Goal: Download file/media

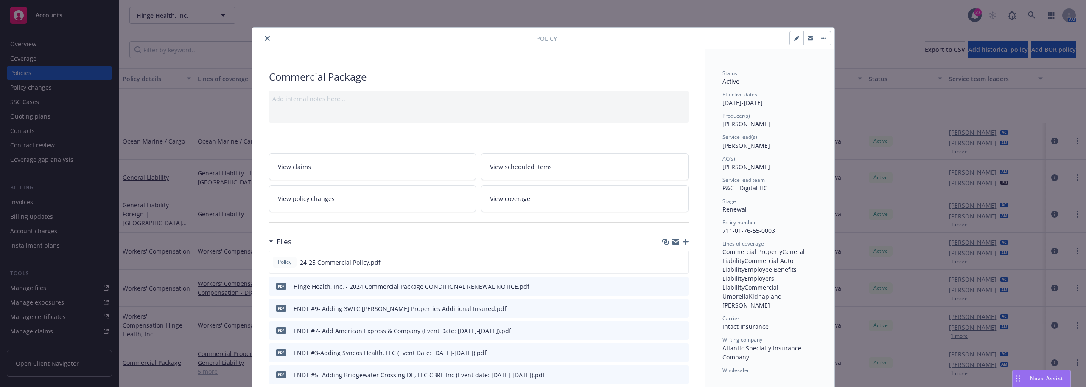
scroll to position [85, 0]
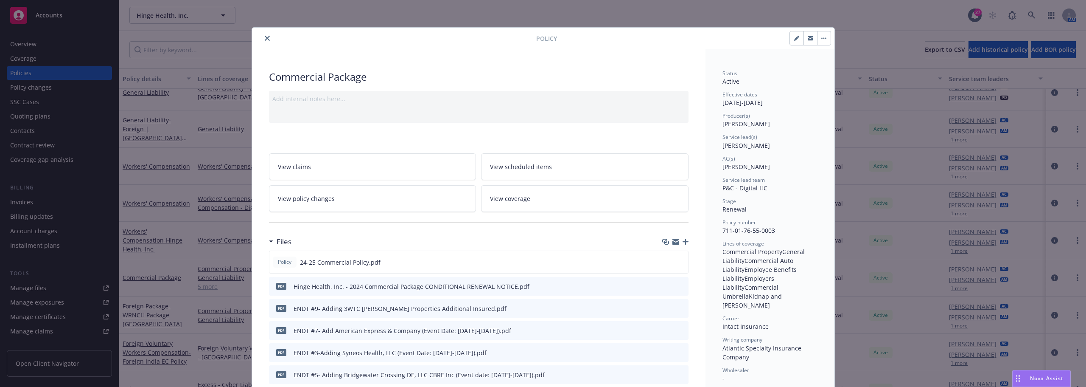
click at [265, 40] on icon "close" at bounding box center [267, 38] width 5 height 5
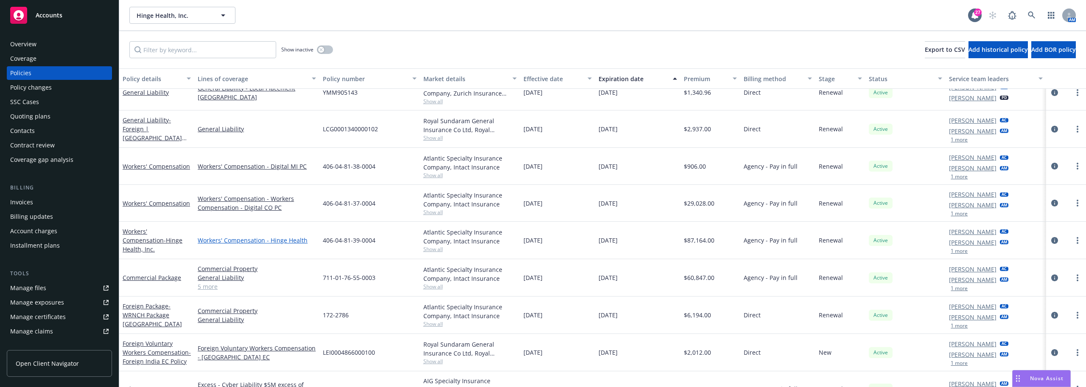
click at [242, 238] on link "Workers' Compensation - Hinge Health" at bounding box center [257, 240] width 118 height 9
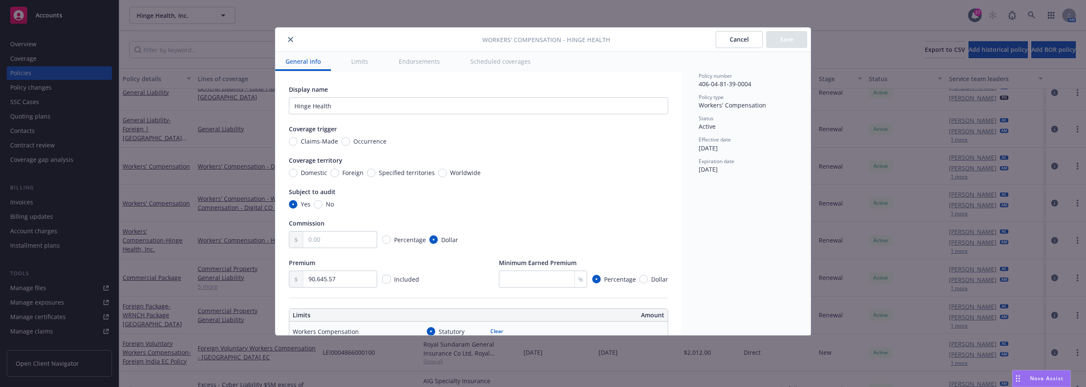
drag, startPoint x: 288, startPoint y: 40, endPoint x: 290, endPoint y: 247, distance: 207.1
click at [288, 40] on icon "close" at bounding box center [290, 39] width 5 height 5
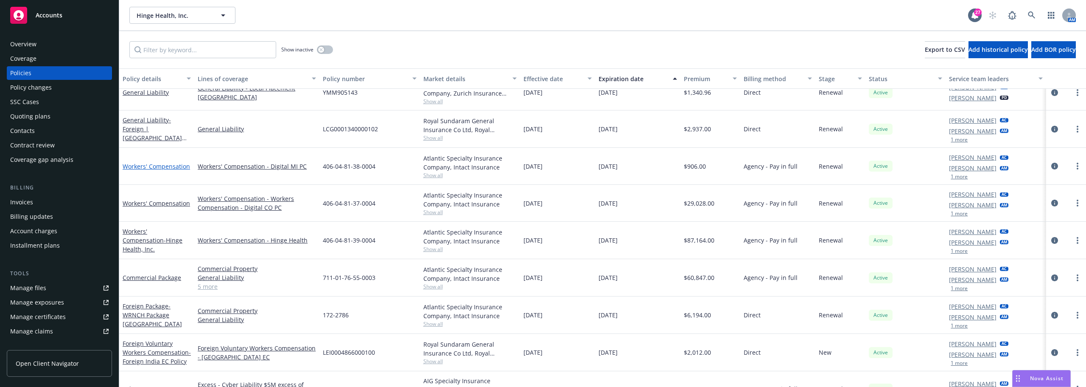
click at [173, 168] on link "Workers' Compensation" at bounding box center [156, 166] width 67 height 8
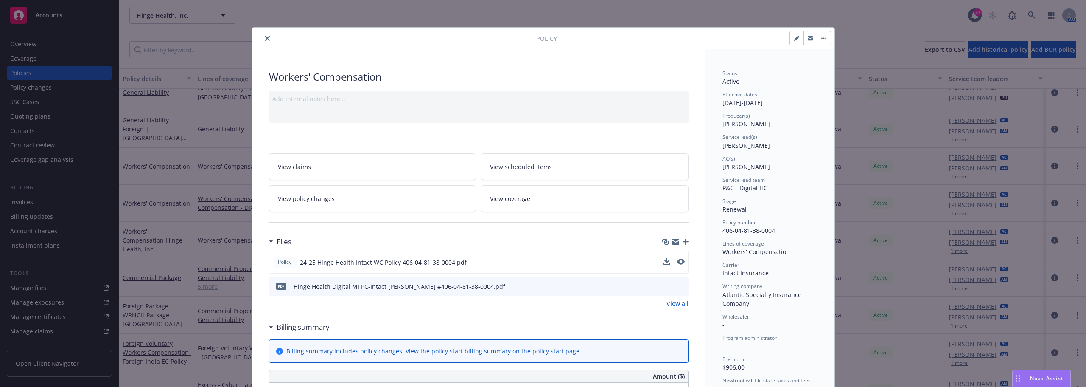
click at [681, 263] on div "Policy 24-25 Hinge Health Intact WC Policy 406-04-81-38-0004.pdf" at bounding box center [479, 261] width 420 height 23
click at [679, 261] on icon "preview file" at bounding box center [680, 261] width 8 height 6
click at [265, 38] on icon "close" at bounding box center [267, 38] width 5 height 5
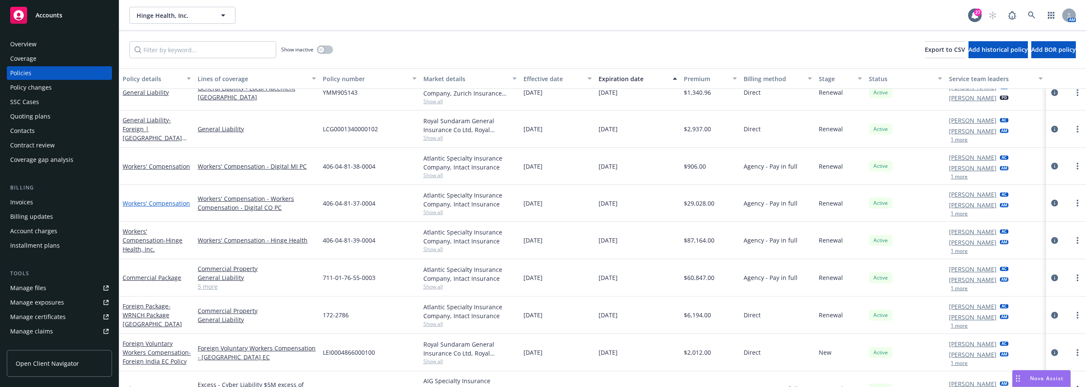
click at [176, 205] on link "Workers' Compensation" at bounding box center [156, 203] width 67 height 8
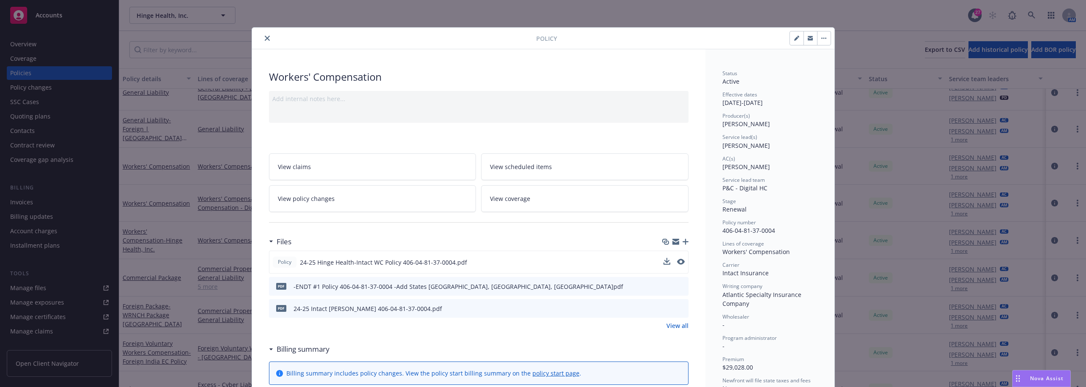
click at [678, 258] on button at bounding box center [681, 262] width 8 height 9
click at [677, 259] on icon "preview file" at bounding box center [680, 261] width 8 height 6
click at [265, 40] on icon "close" at bounding box center [267, 38] width 5 height 5
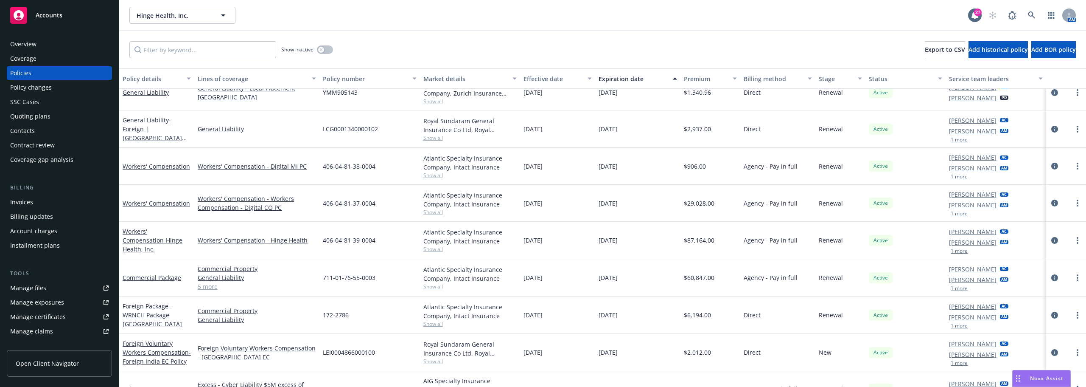
click at [53, 289] on link "Manage files" at bounding box center [59, 288] width 105 height 14
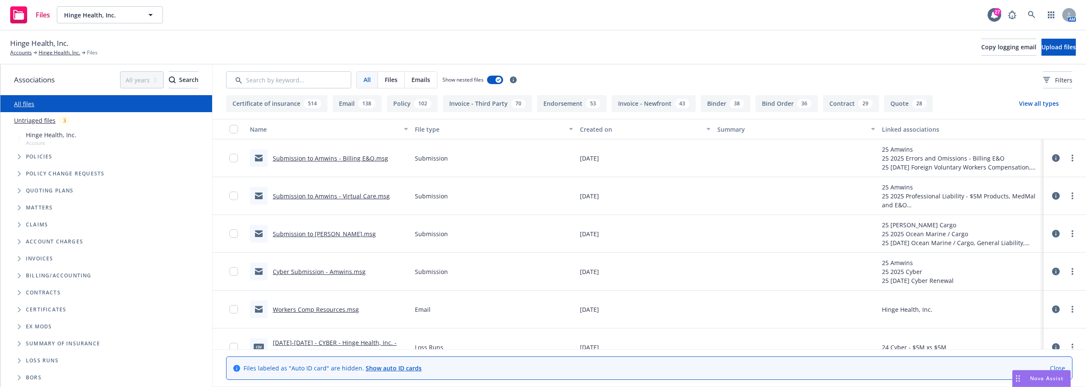
click at [23, 362] on span "Folder Tree Example" at bounding box center [19, 360] width 14 height 14
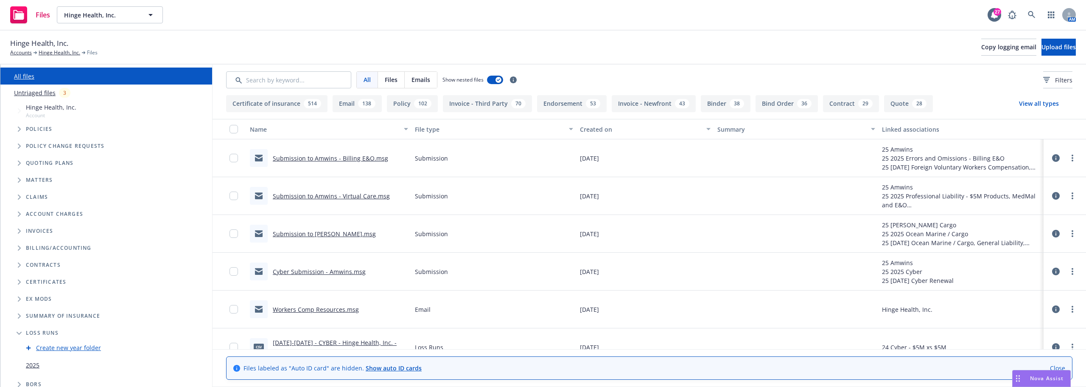
scroll to position [34, 0]
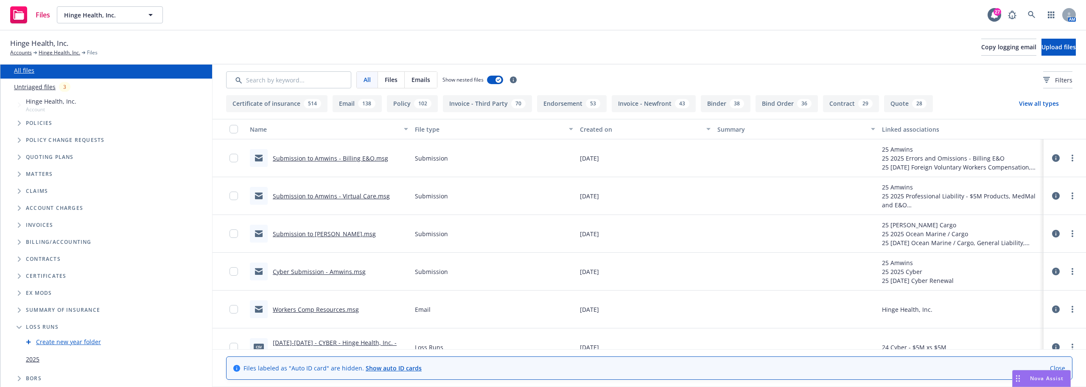
click at [36, 357] on link "2025" at bounding box center [33, 358] width 14 height 9
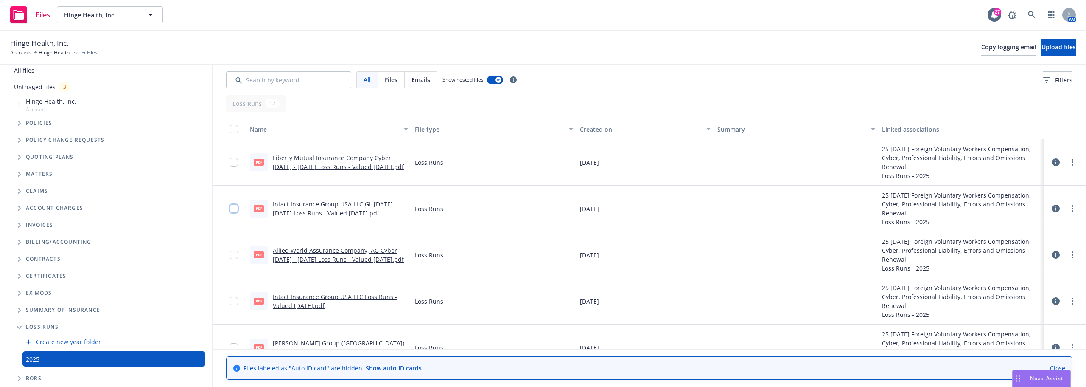
click at [236, 207] on input "checkbox" at bounding box center [234, 208] width 8 height 8
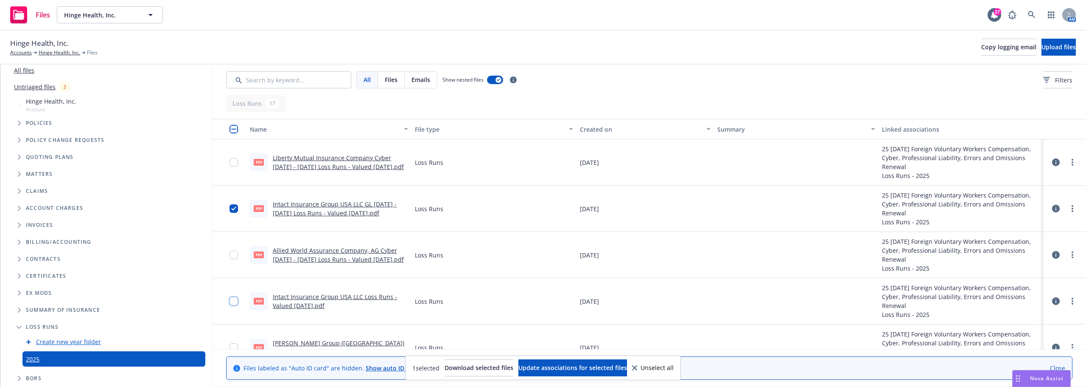
click at [233, 302] on input "checkbox" at bounding box center [234, 301] width 8 height 8
click at [233, 300] on input "checkbox" at bounding box center [234, 301] width 8 height 8
click at [231, 210] on input "checkbox" at bounding box center [234, 208] width 8 height 8
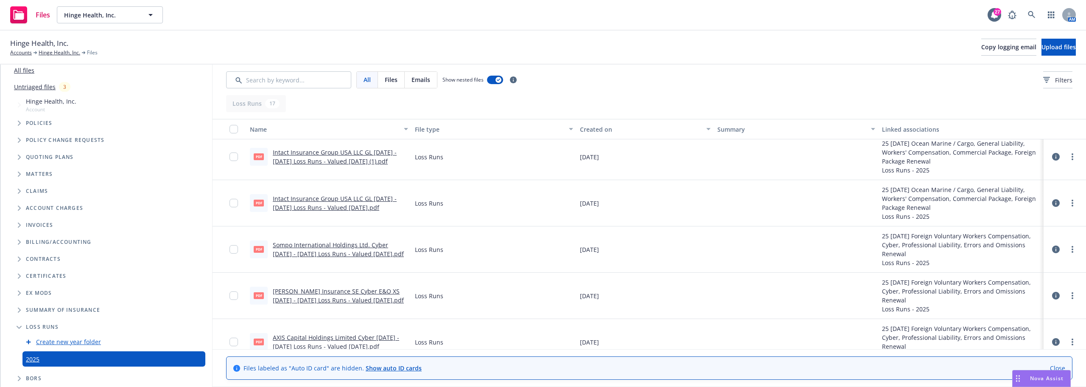
scroll to position [212, 0]
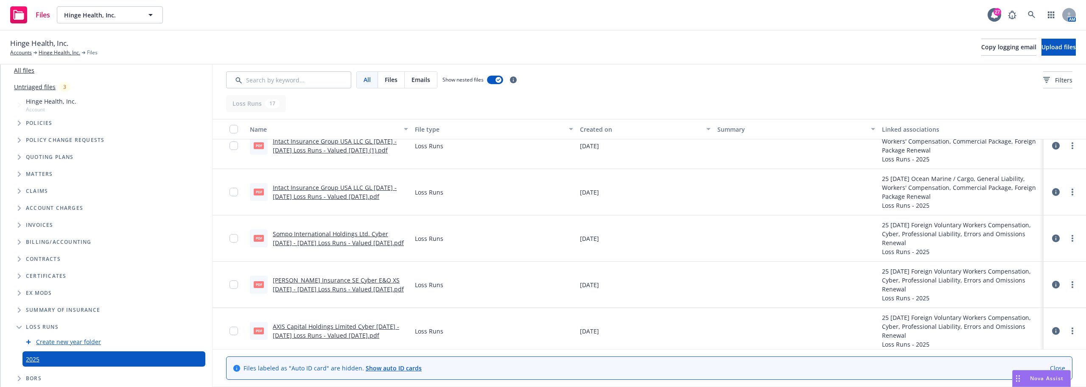
click at [315, 235] on link "Sompo International Holdings Ltd. Cyber 2024 - 2025 Loss Runs - Valued 2025-07-…" at bounding box center [338, 238] width 131 height 17
click at [313, 185] on link "Intact Insurance Group USA LLC GL 2024 - 2025 Loss Runs - Valued 2025-07-08.pdf" at bounding box center [335, 191] width 124 height 17
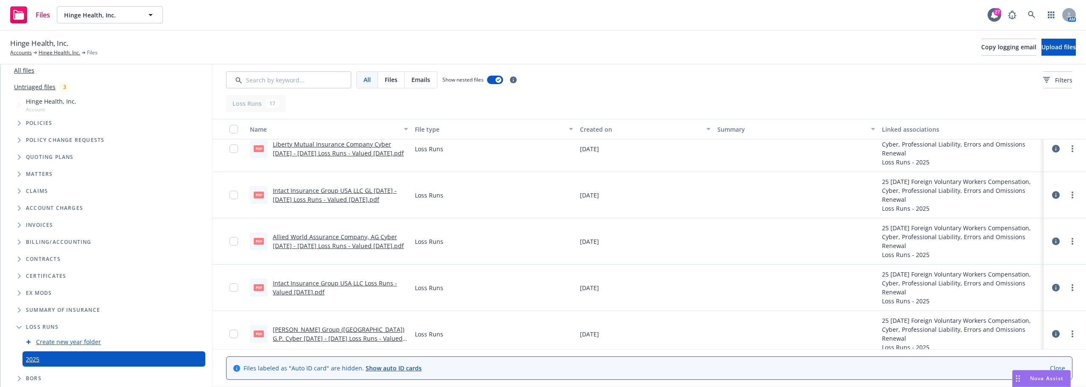
scroll to position [0, 0]
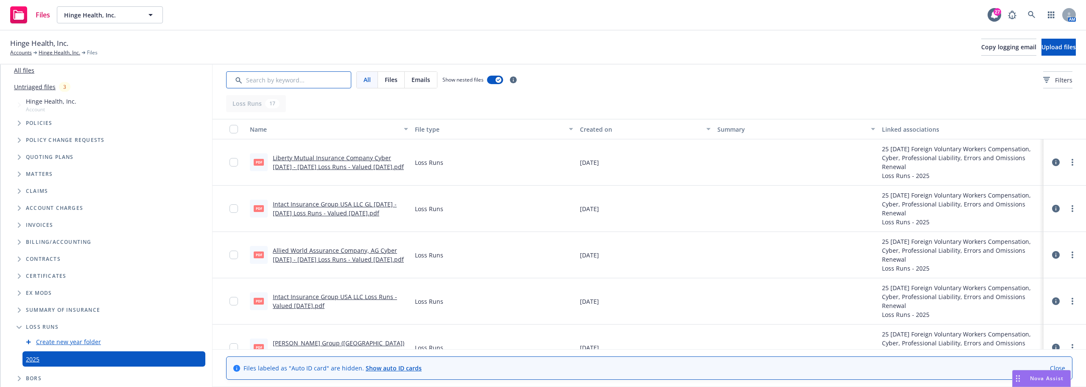
click at [270, 84] on input "Search by keyword..." at bounding box center [288, 79] width 125 height 17
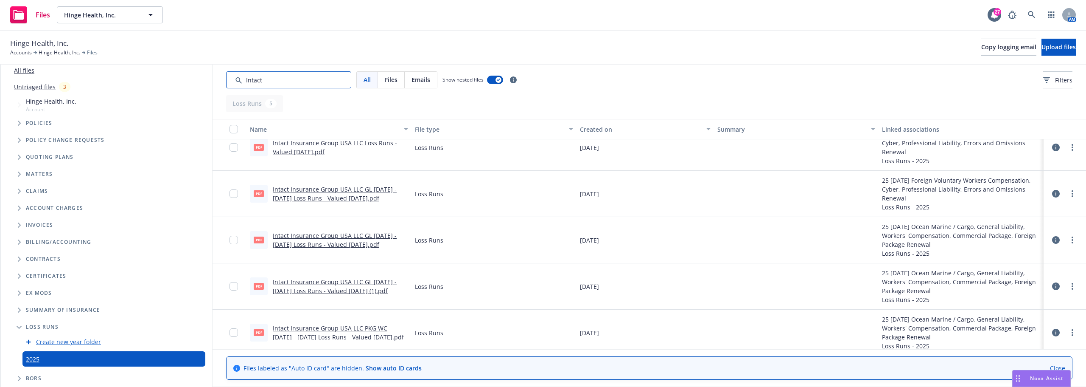
scroll to position [22, 0]
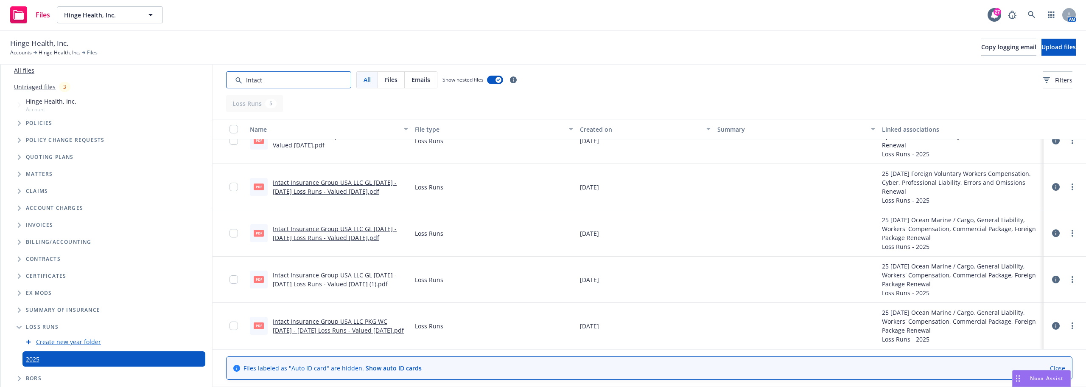
type input "Intact"
click at [349, 328] on link "Intact Insurance Group USA LLC PKG WC 2021 - 2025 Loss Runs - Valued 2025-06-30…" at bounding box center [338, 325] width 131 height 17
click at [235, 326] on input "checkbox" at bounding box center [234, 325] width 8 height 8
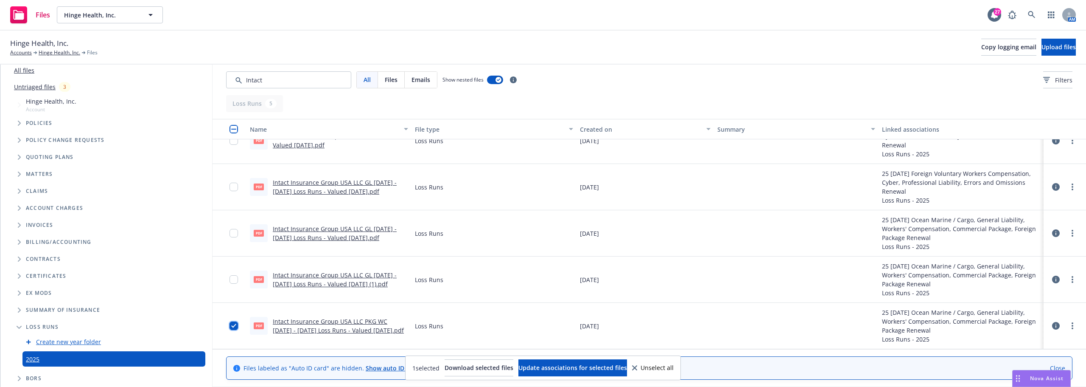
click at [233, 324] on input "checkbox" at bounding box center [234, 325] width 8 height 8
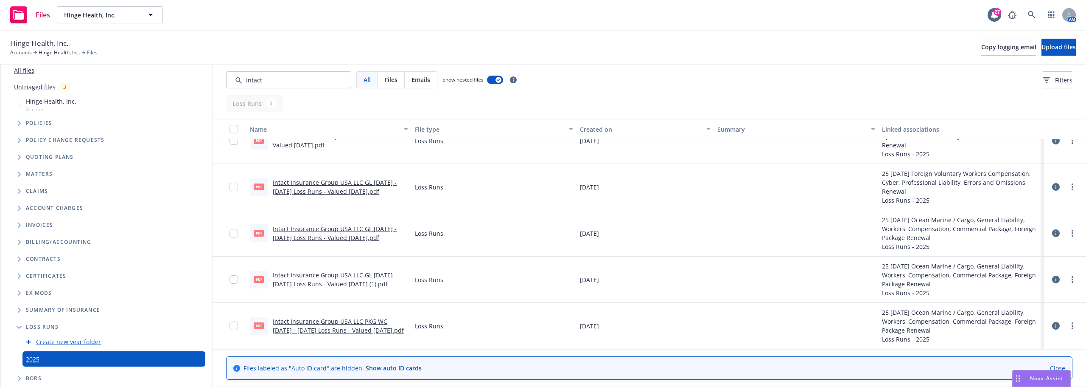
click at [315, 276] on link "Intact Insurance Group USA LLC GL 2024 - 2025 Loss Runs - Valued 2025-07-08 (1)…" at bounding box center [335, 279] width 124 height 17
click at [300, 331] on link "Intact Insurance Group USA LLC PKG WC 2021 - 2025 Loss Runs - Valued 2025-06-30…" at bounding box center [338, 325] width 131 height 17
click at [235, 326] on input "checkbox" at bounding box center [234, 325] width 8 height 8
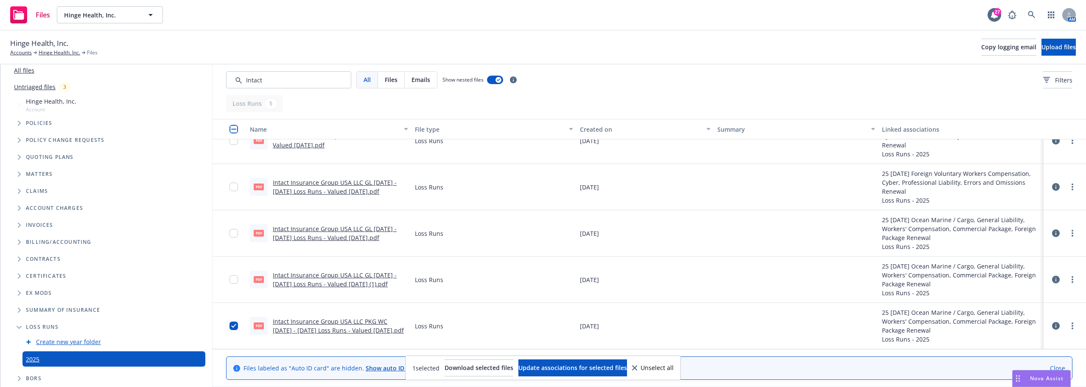
click at [311, 227] on link "Intact Insurance Group USA LLC GL 2024 - 2025 Loss Runs - Valued 2025-07-08.pdf" at bounding box center [335, 232] width 124 height 17
click at [315, 186] on div "Intact Insurance Group USA LLC GL 2024 - 2025 Loss Runs - Valued 2025-07-08.pdf" at bounding box center [340, 187] width 135 height 18
click at [316, 185] on link "Intact Insurance Group USA LLC GL 2024 - 2025 Loss Runs - Valued 2025-07-08.pdf" at bounding box center [335, 186] width 124 height 17
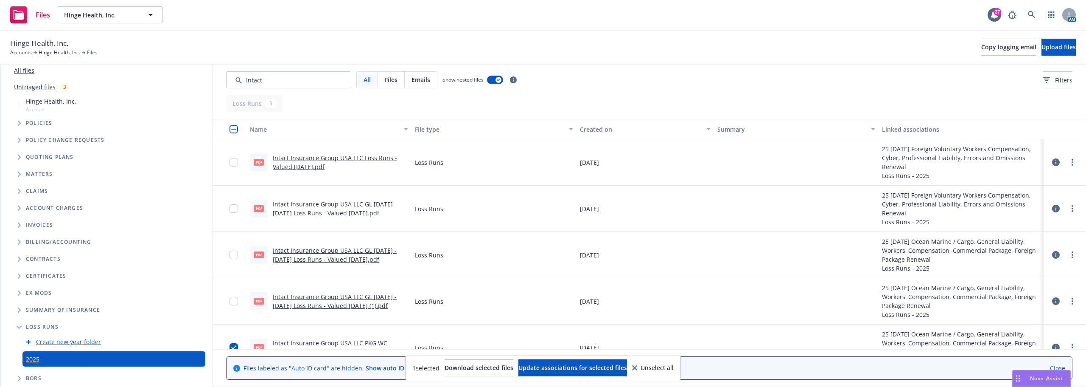
click at [297, 171] on div "pdf Intact Insurance Group USA LLC Loss Runs - Valued 2025-07-10.pdf" at bounding box center [329, 162] width 165 height 46
click at [297, 168] on link "Intact Insurance Group USA LLC Loss Runs - Valued 2025-07-10.pdf" at bounding box center [335, 162] width 124 height 17
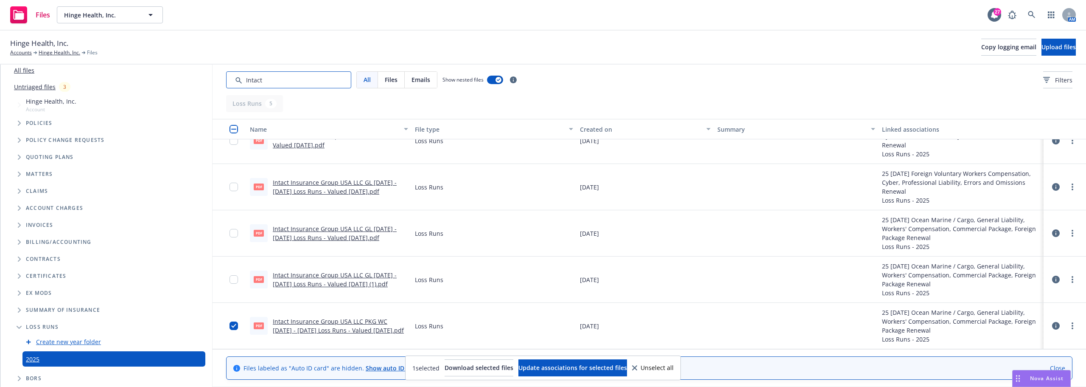
drag, startPoint x: 278, startPoint y: 84, endPoint x: 226, endPoint y: 80, distance: 51.9
click at [227, 81] on input "Search by keyword..." at bounding box center [288, 79] width 125 height 17
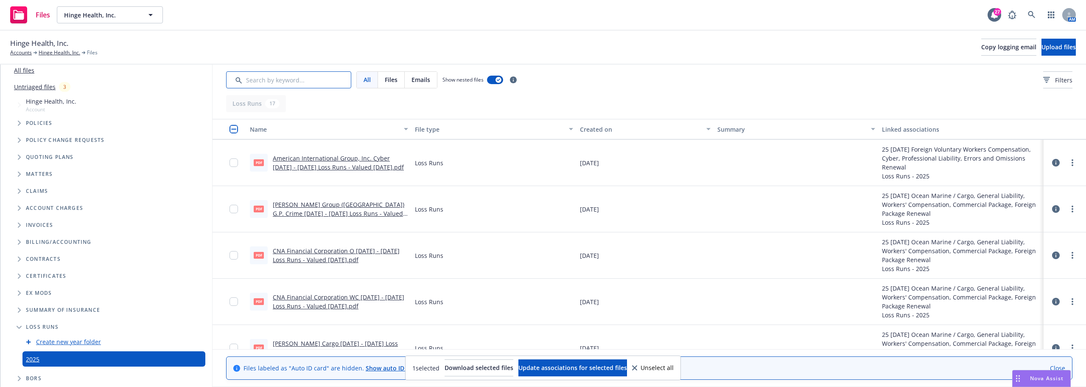
scroll to position [479, 0]
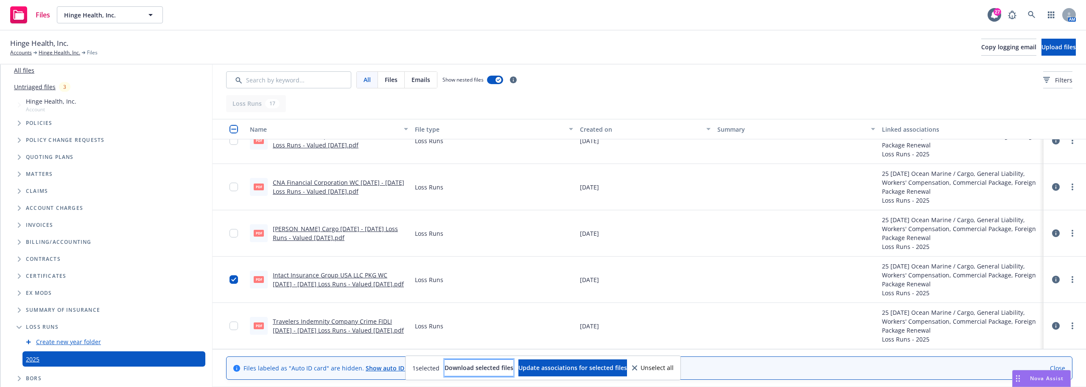
click at [448, 366] on span "Download selected files" at bounding box center [479, 367] width 69 height 8
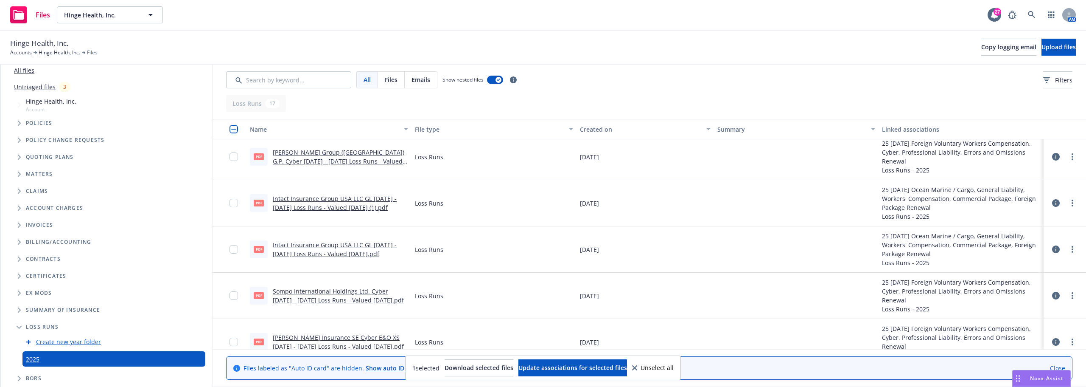
scroll to position [0, 0]
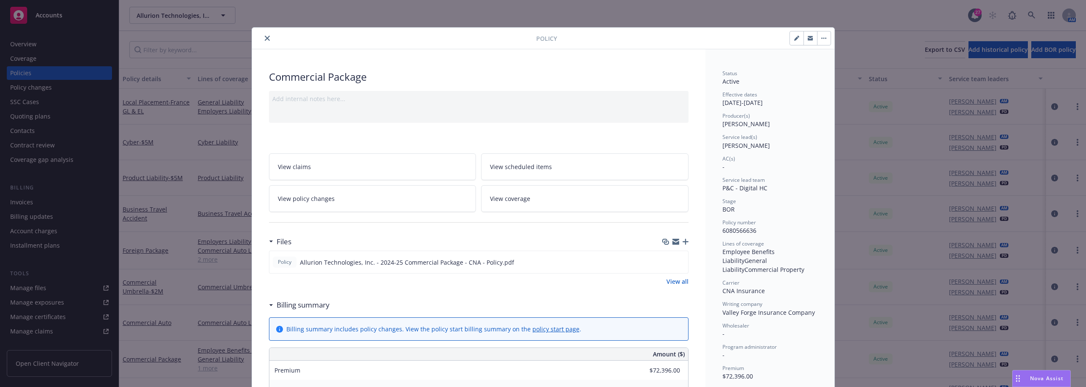
click at [265, 38] on icon "close" at bounding box center [267, 38] width 5 height 5
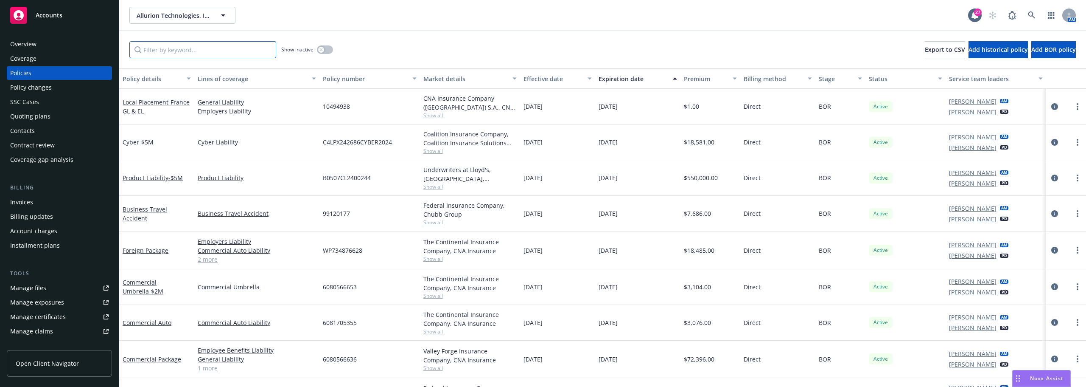
paste input "10494938"
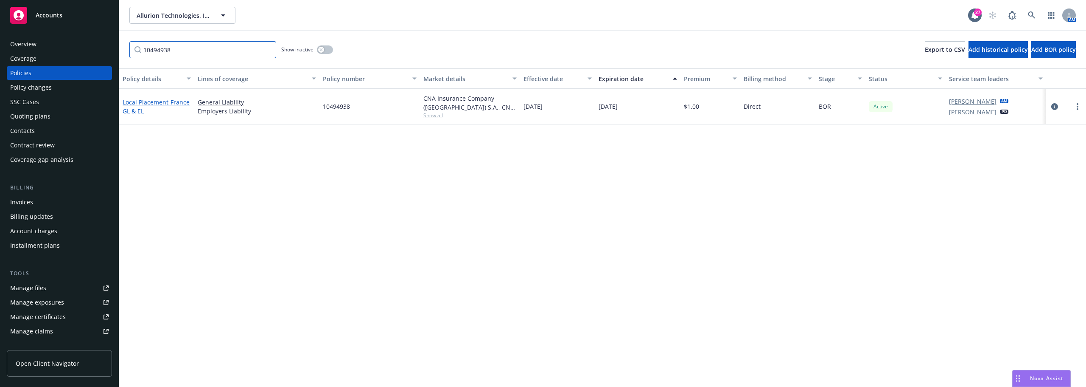
type input "10494938"
click at [149, 104] on link "Local Placement - [GEOGRAPHIC_DATA] GL & EL" at bounding box center [156, 106] width 67 height 17
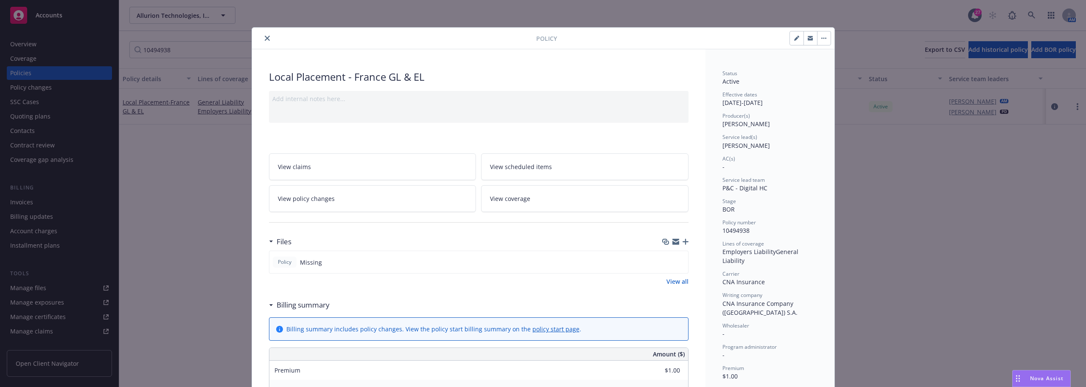
click at [262, 37] on button "close" at bounding box center [267, 38] width 10 height 10
